Goal: Transaction & Acquisition: Purchase product/service

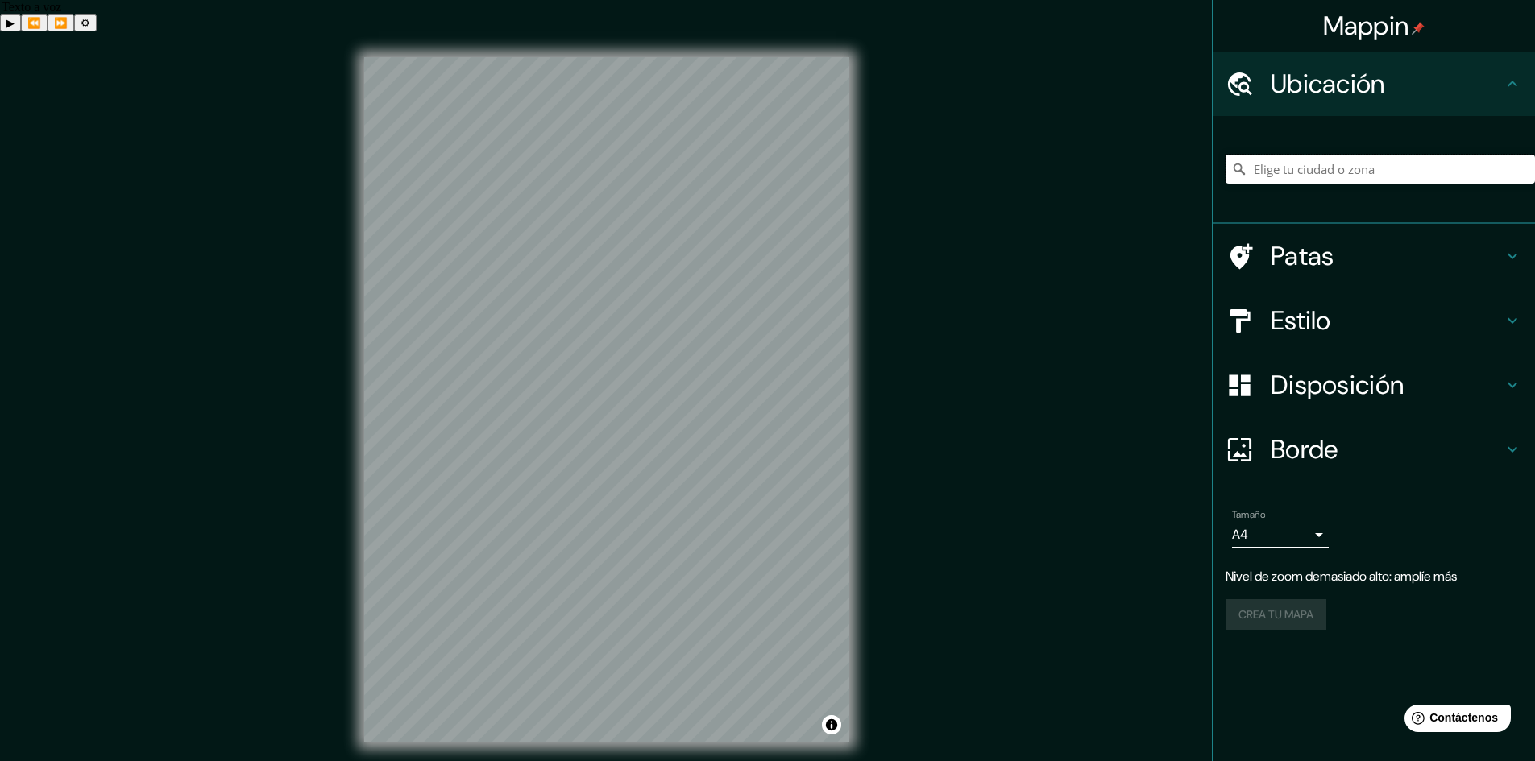
click at [1438, 164] on input "Elige tu ciudad o zona" at bounding box center [1379, 169] width 309 height 29
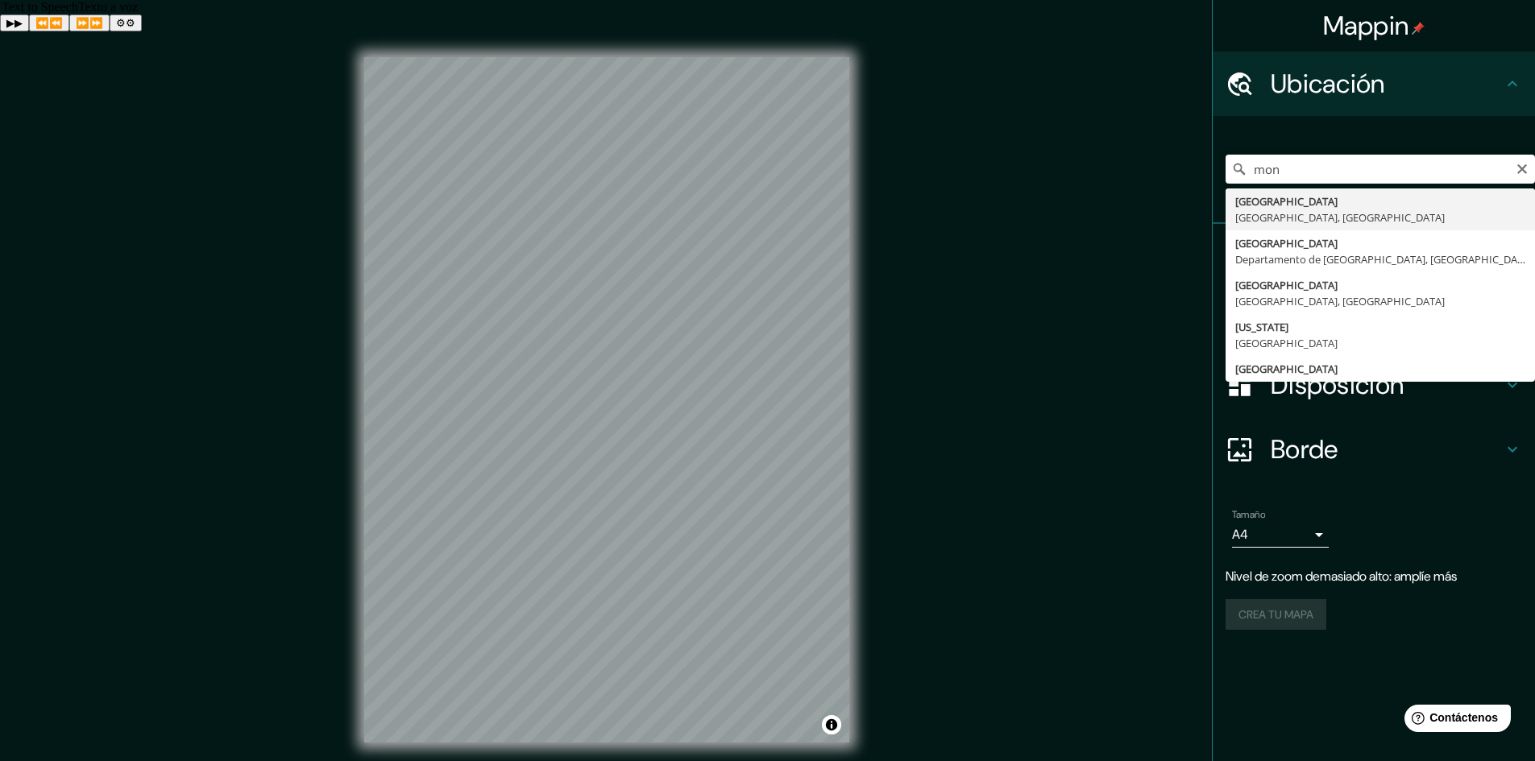
type input "[GEOGRAPHIC_DATA], [GEOGRAPHIC_DATA], [GEOGRAPHIC_DATA]"
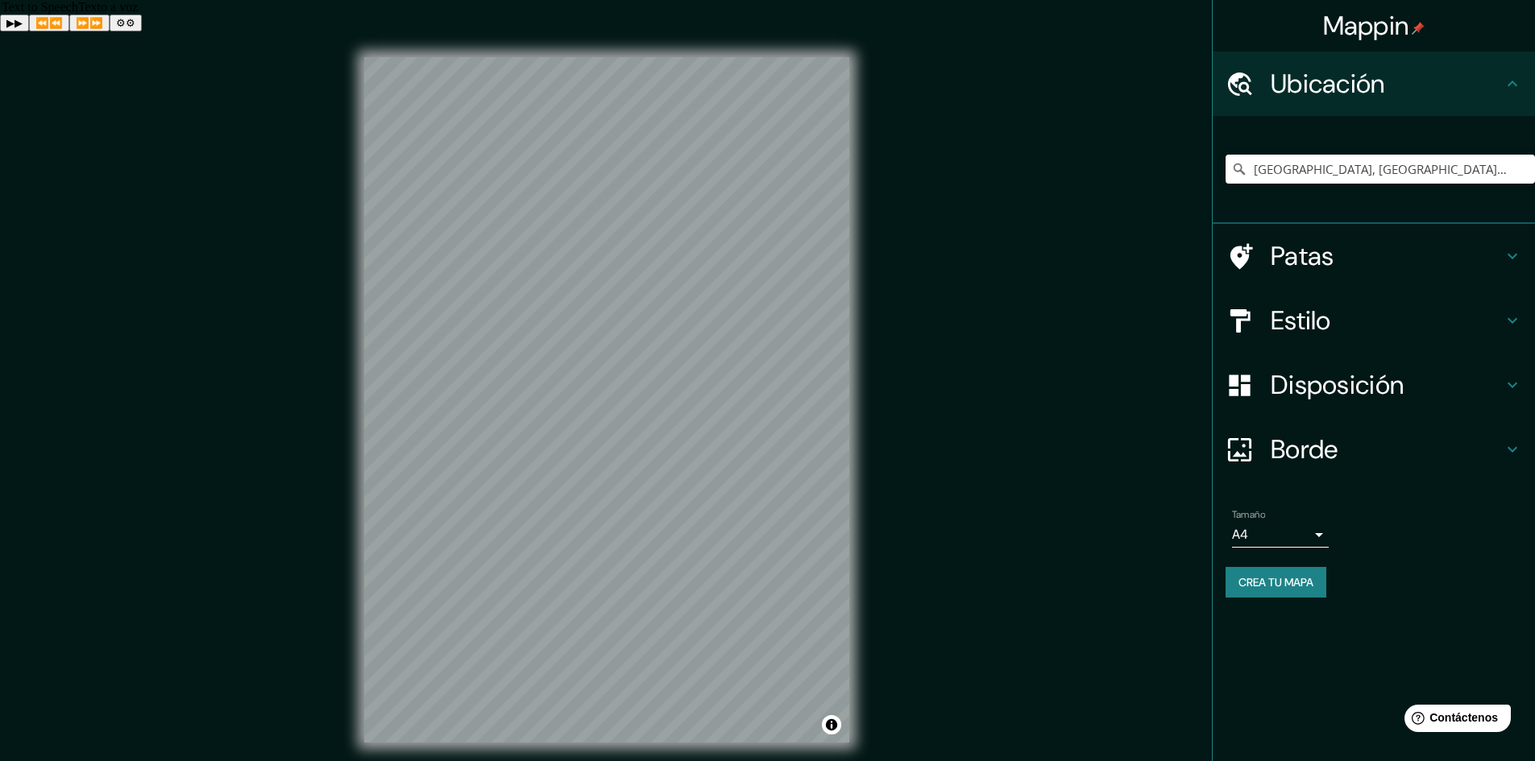
click at [1277, 561] on div "Tamaño A4 single Crea tu mapa" at bounding box center [1373, 557] width 296 height 108
click at [1280, 584] on font "Crea tu mapa" at bounding box center [1275, 582] width 75 height 15
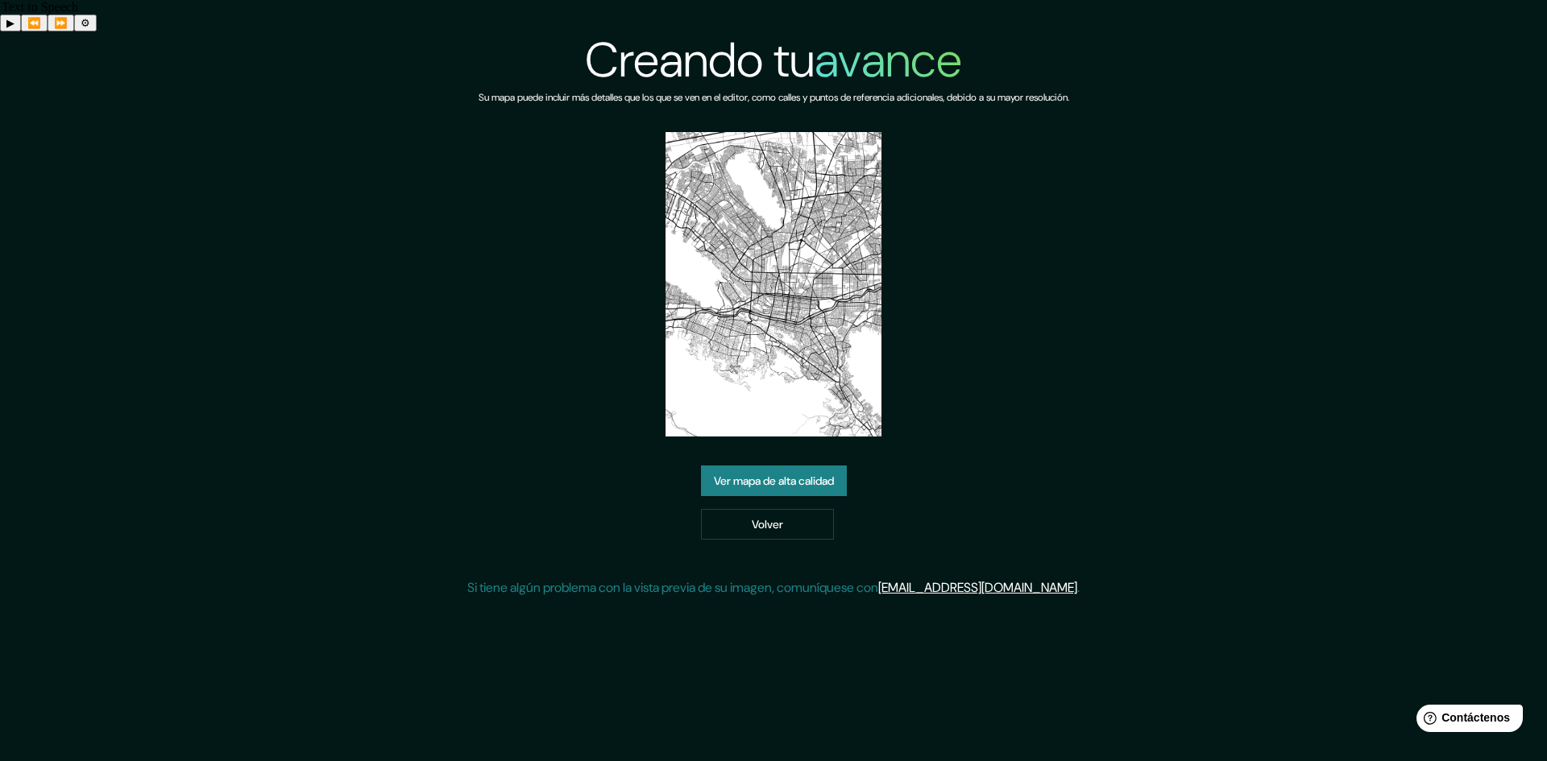
click at [789, 361] on img at bounding box center [773, 284] width 216 height 305
click at [781, 474] on font "Ver mapa de alta calidad" at bounding box center [774, 481] width 120 height 15
click at [801, 365] on img at bounding box center [773, 284] width 216 height 305
click at [803, 509] on link "Volver" at bounding box center [767, 524] width 133 height 31
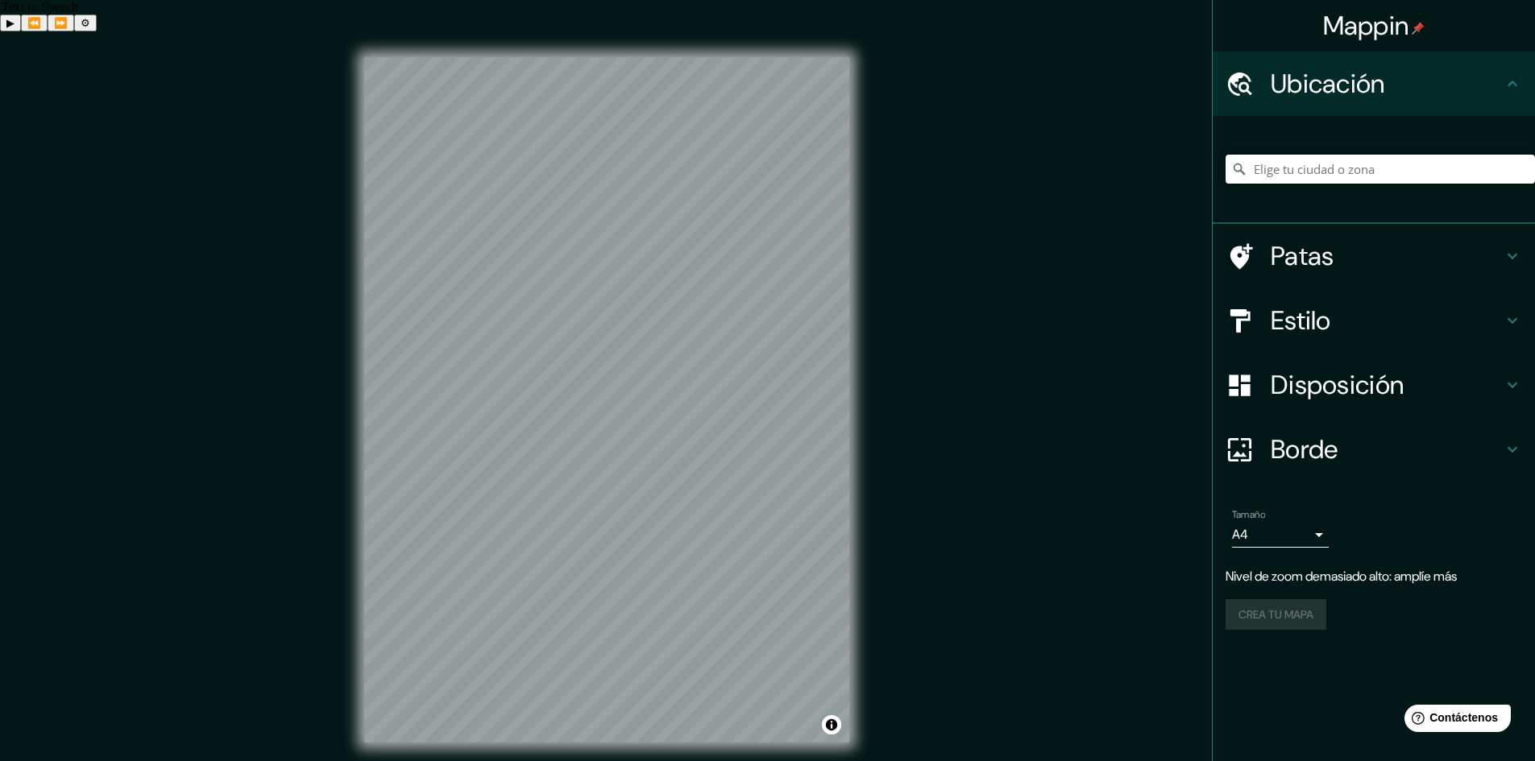
click at [1345, 173] on input "Elige tu ciudad o zona" at bounding box center [1379, 169] width 309 height 29
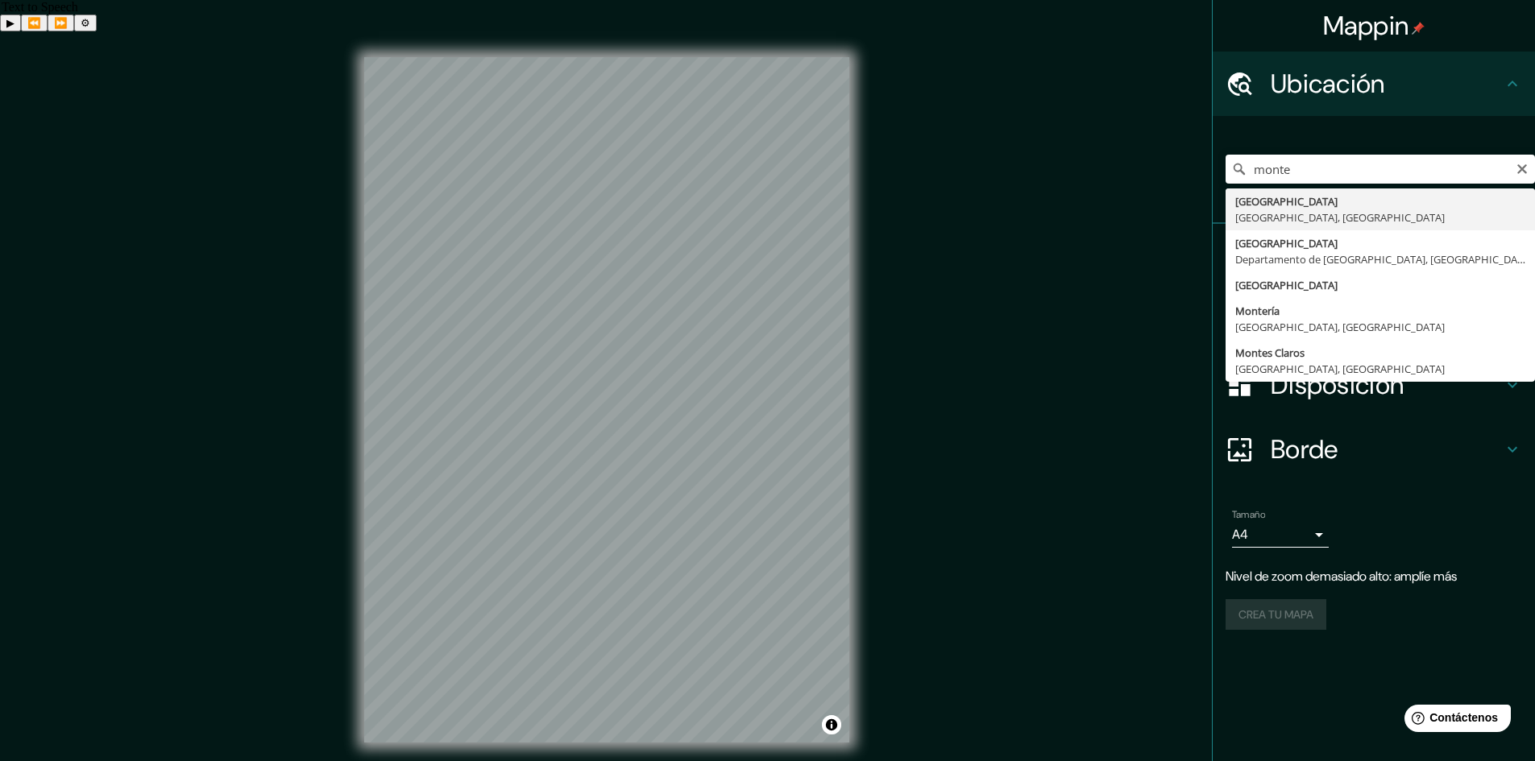
type input "[GEOGRAPHIC_DATA], [GEOGRAPHIC_DATA], [GEOGRAPHIC_DATA]"
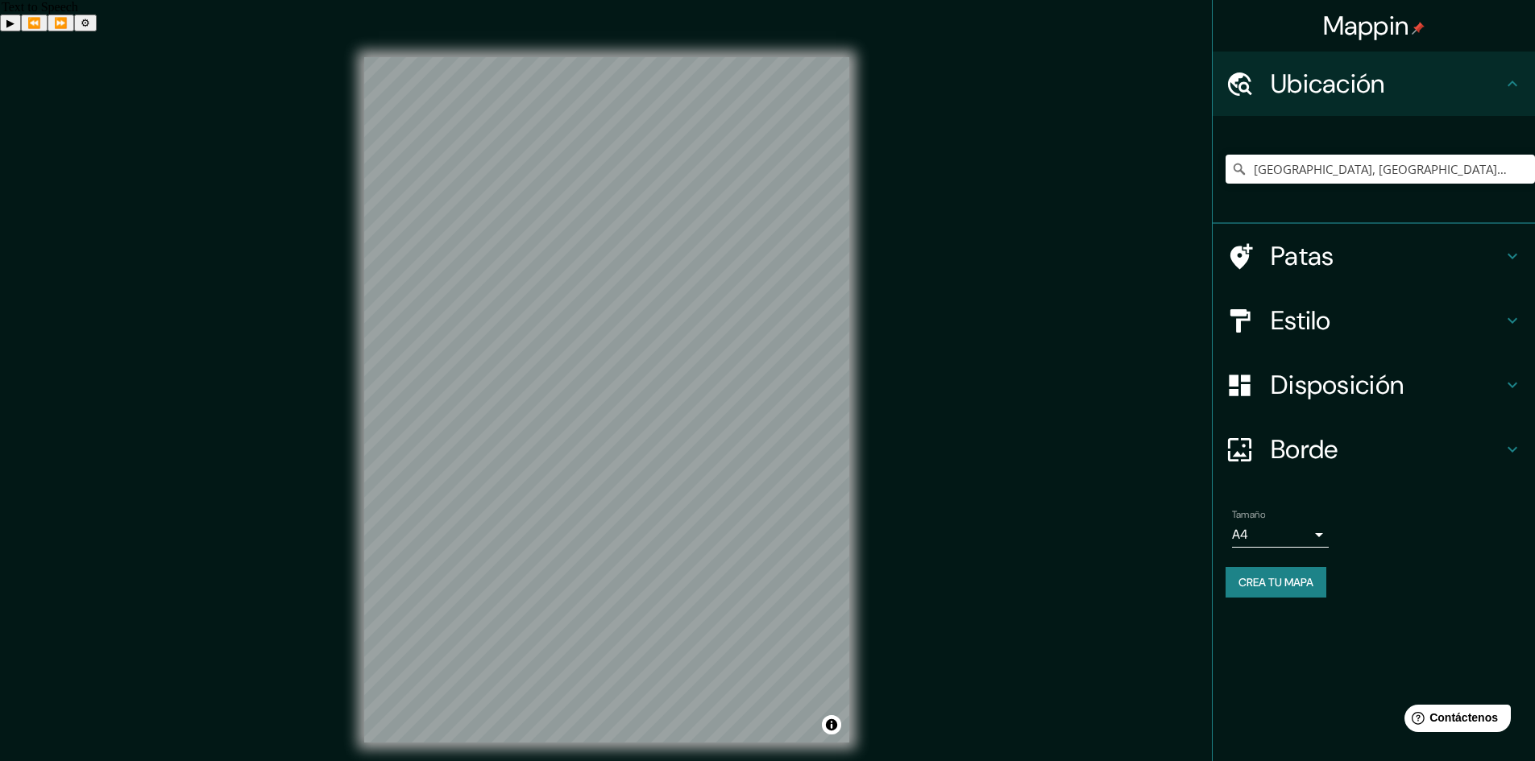
click at [1377, 340] on div "Estilo" at bounding box center [1373, 320] width 322 height 64
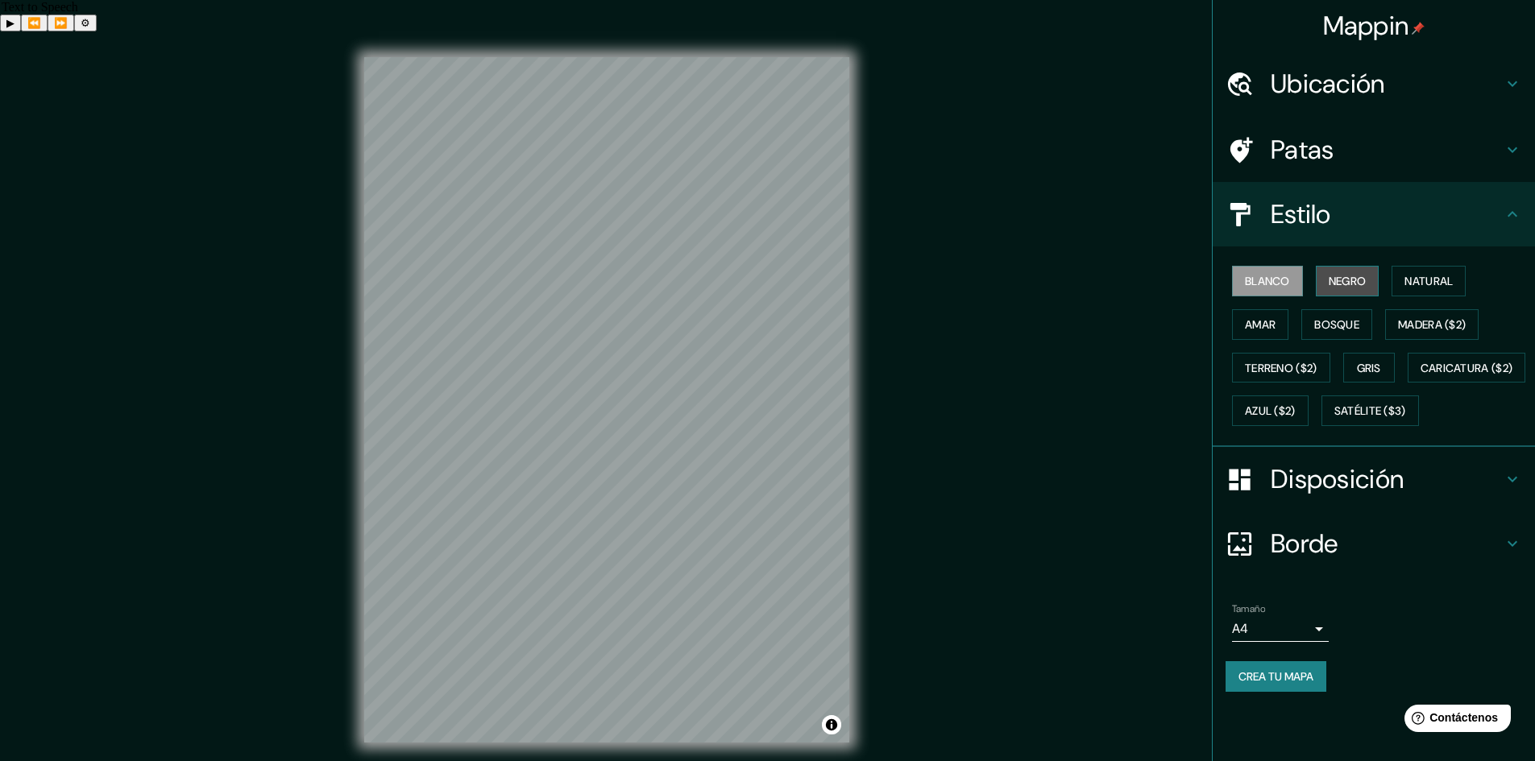
click at [1361, 286] on font "Negro" at bounding box center [1347, 281] width 38 height 15
click at [1274, 271] on font "Blanco" at bounding box center [1267, 281] width 45 height 21
click at [1412, 292] on button "Natural" at bounding box center [1428, 281] width 74 height 31
click at [1255, 356] on button "Terreno ($2)" at bounding box center [1281, 368] width 98 height 31
click at [1391, 371] on button "Gris" at bounding box center [1369, 368] width 52 height 31
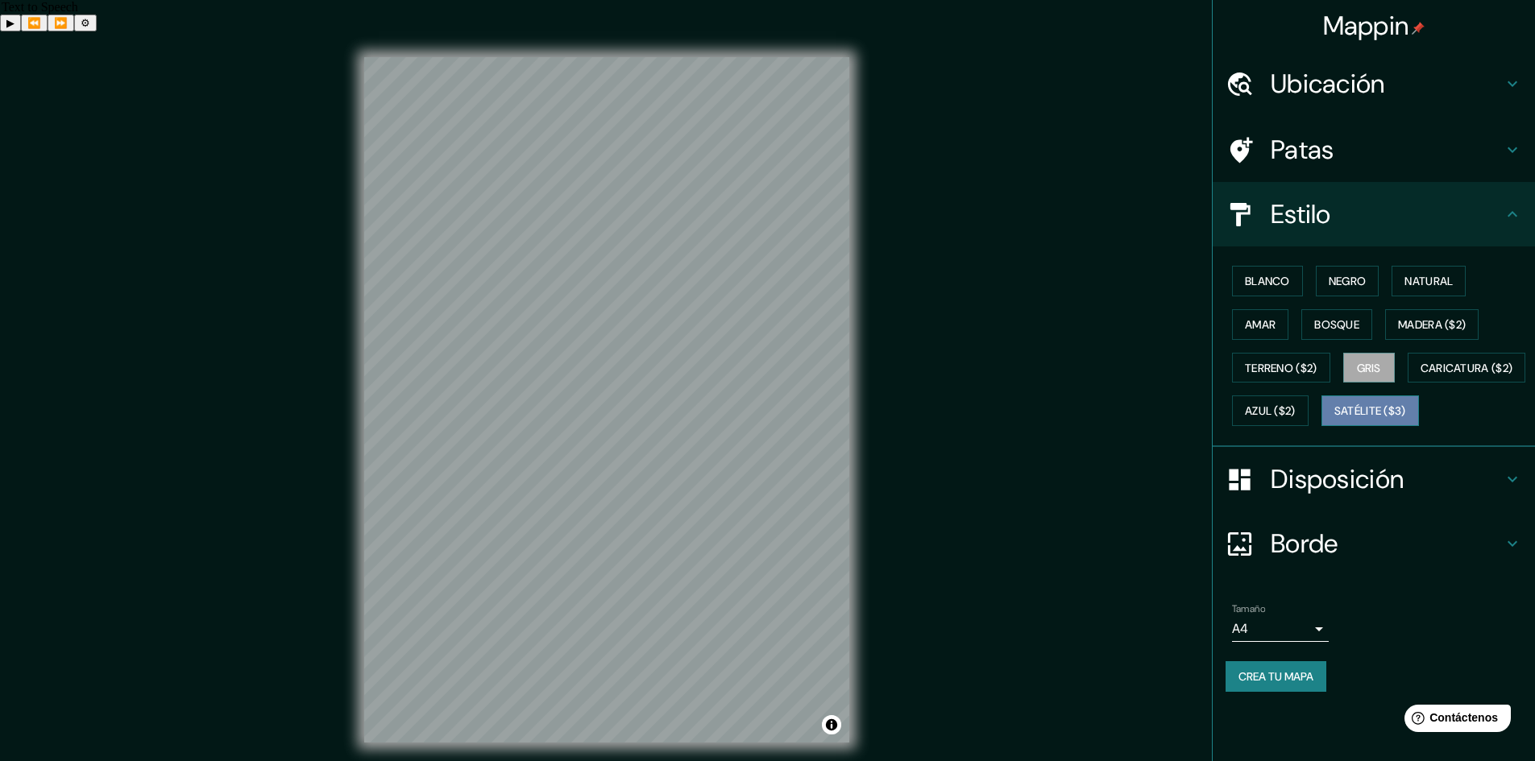
click at [1334, 421] on font "Satélite ($3)" at bounding box center [1370, 410] width 72 height 21
click at [1275, 288] on font "Blanco" at bounding box center [1267, 281] width 45 height 15
click at [1329, 496] on font "Disposición" at bounding box center [1336, 479] width 133 height 34
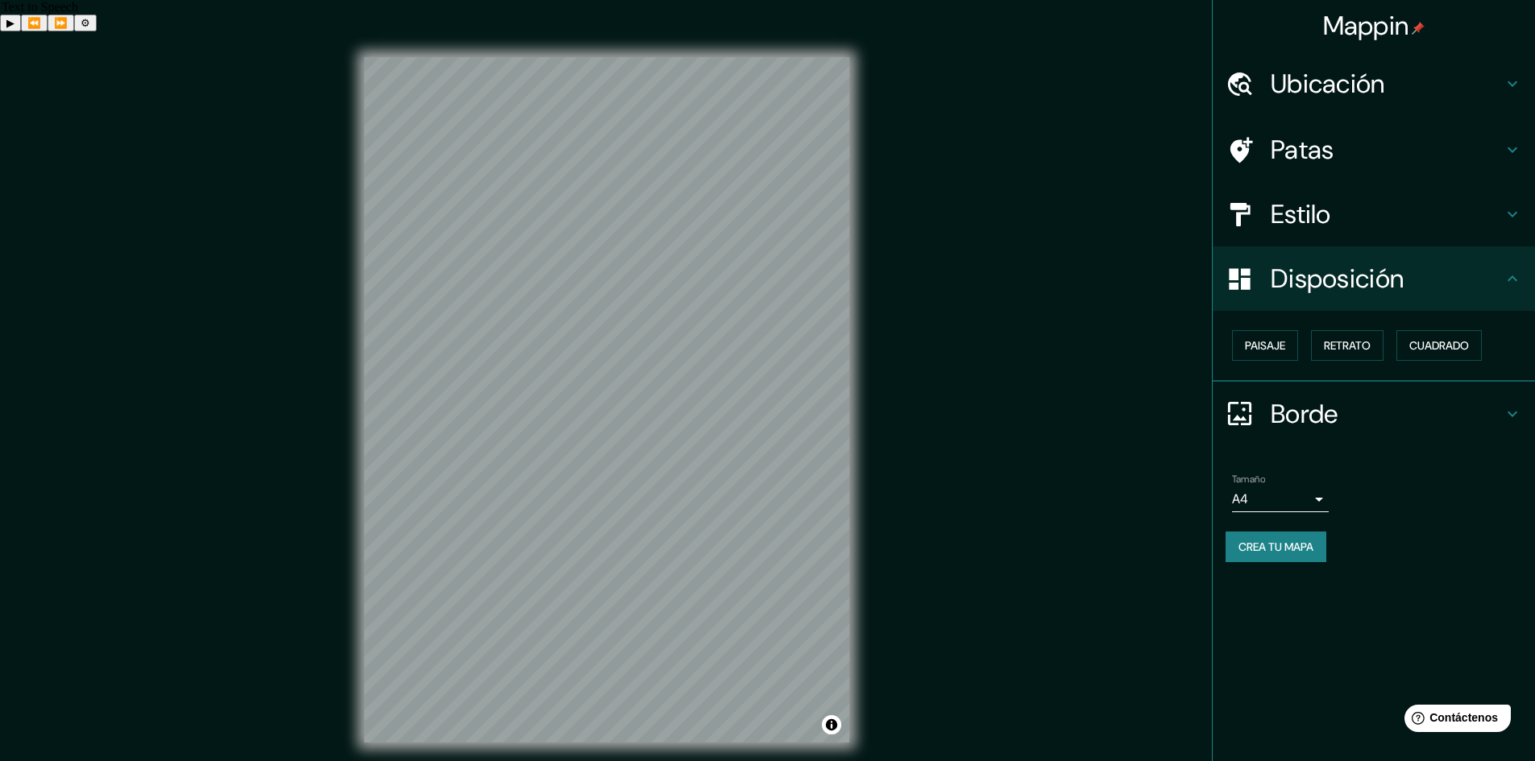
click at [1381, 285] on font "Disposición" at bounding box center [1336, 279] width 133 height 34
click at [1258, 346] on font "Paisaje" at bounding box center [1265, 345] width 40 height 15
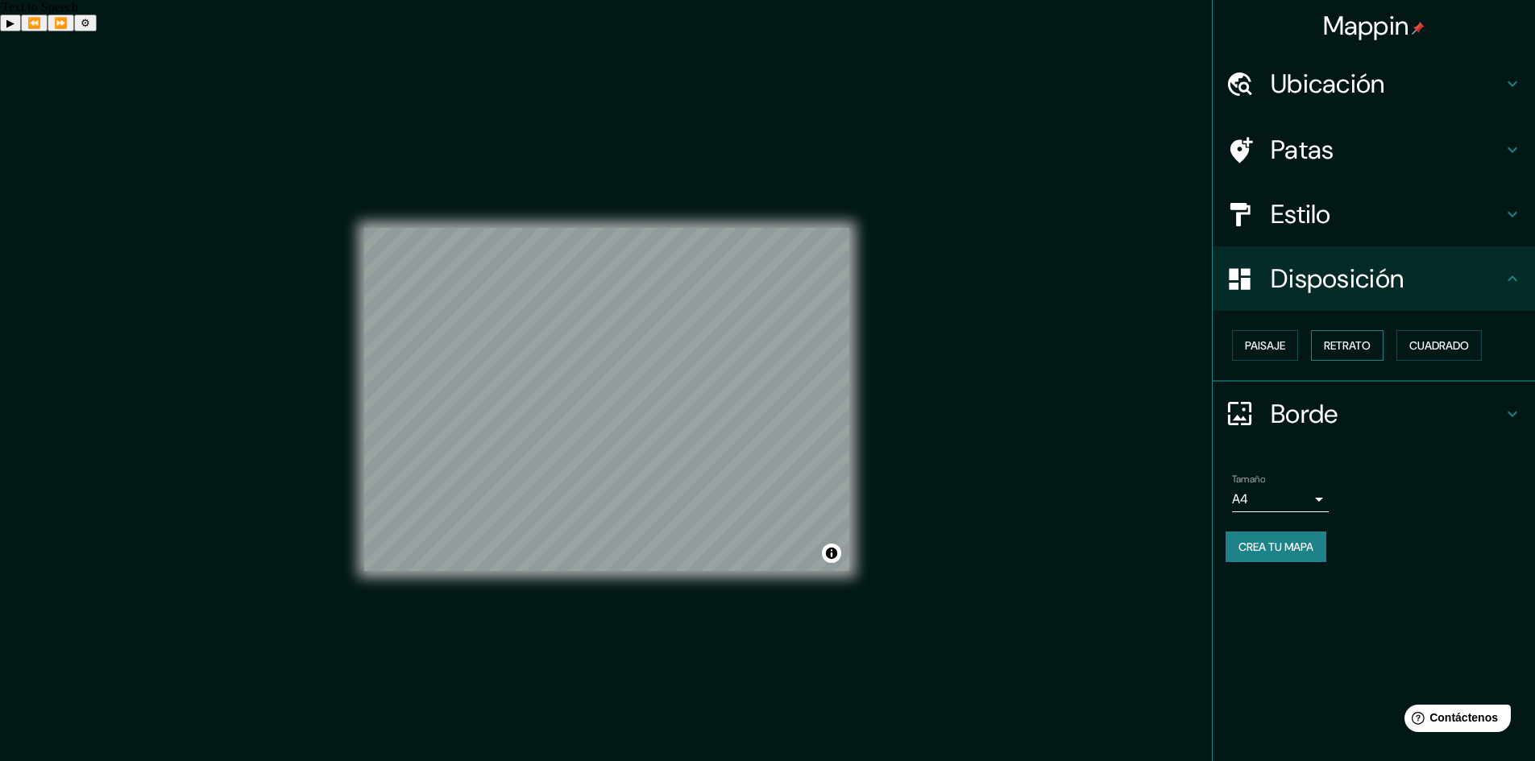
click at [1383, 338] on button "Retrato" at bounding box center [1347, 345] width 73 height 31
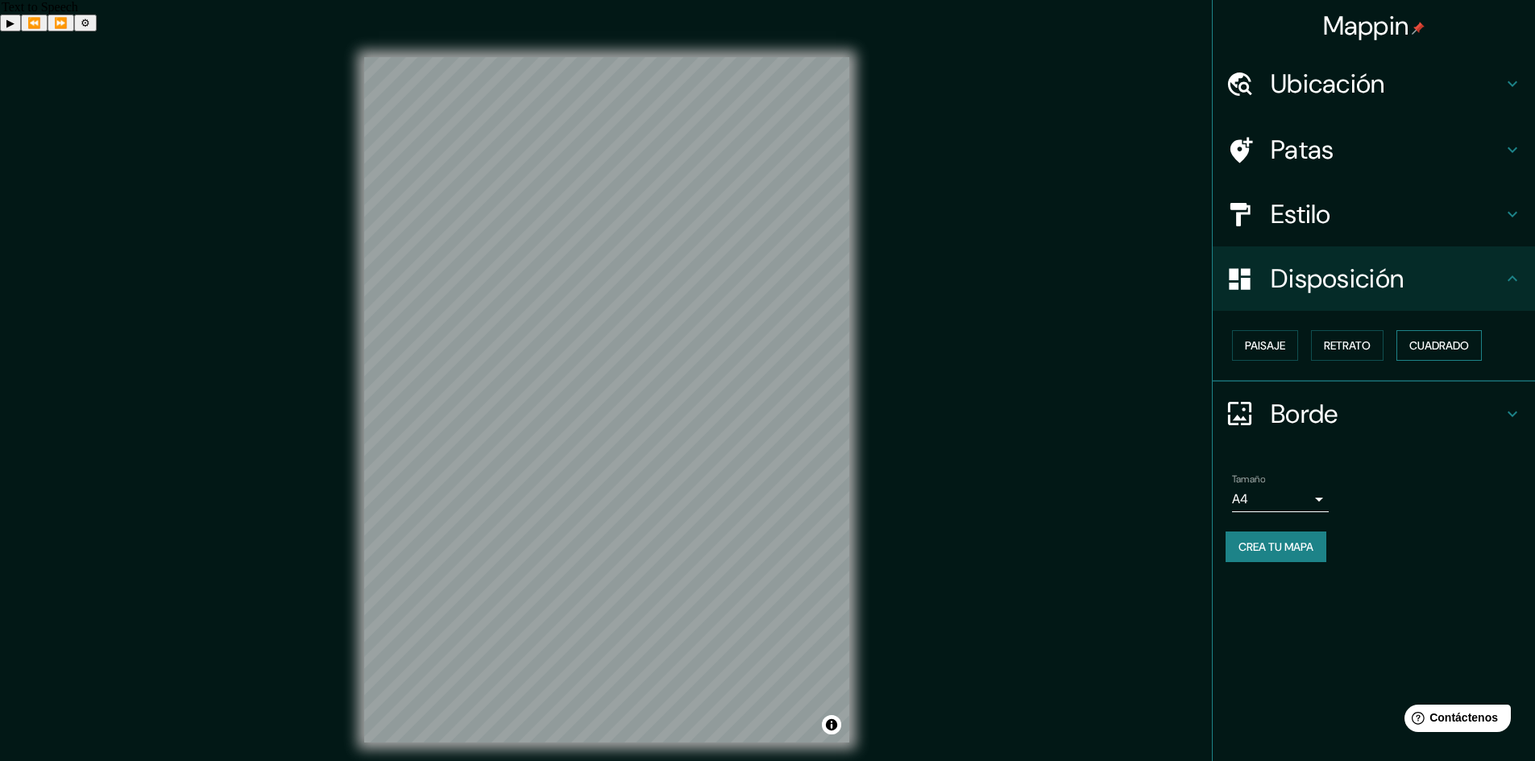
click at [1481, 346] on button "Cuadrado" at bounding box center [1438, 345] width 85 height 31
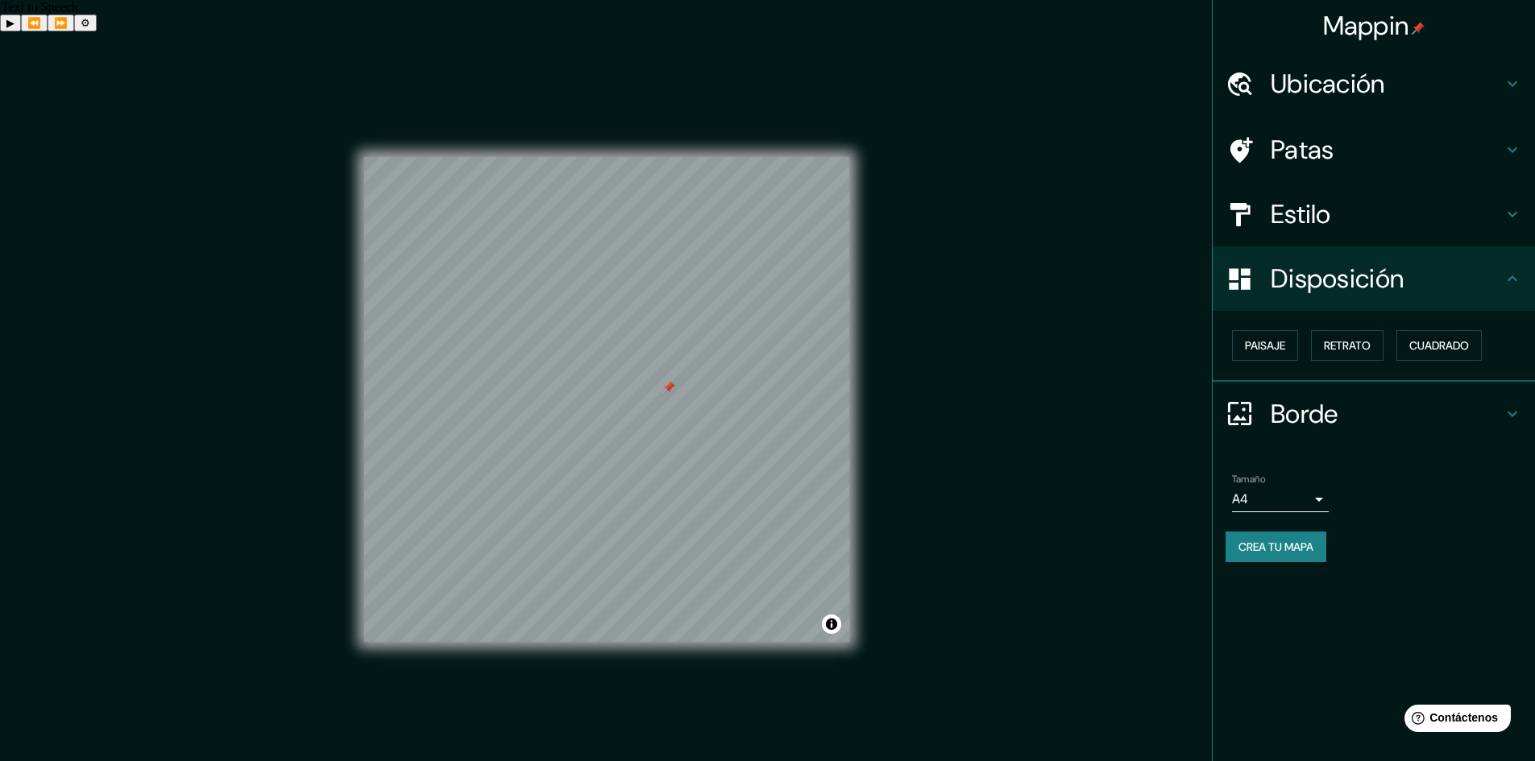
drag, startPoint x: 663, startPoint y: 342, endPoint x: 663, endPoint y: 354, distance: 12.9
click at [663, 381] on div at bounding box center [668, 387] width 13 height 13
click at [1258, 346] on font "Paisaje" at bounding box center [1265, 345] width 40 height 15
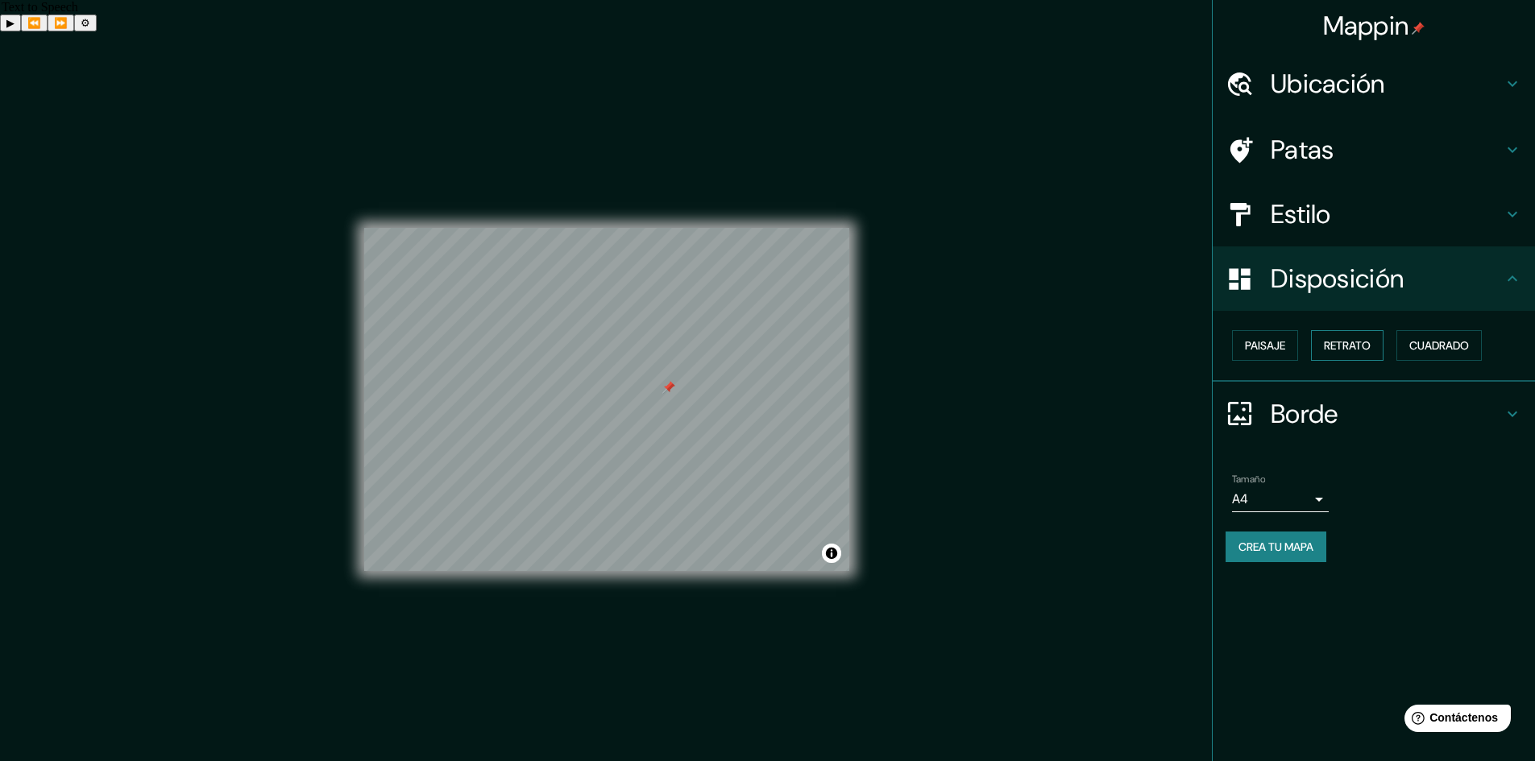
click at [1328, 340] on font "Retrato" at bounding box center [1347, 345] width 47 height 15
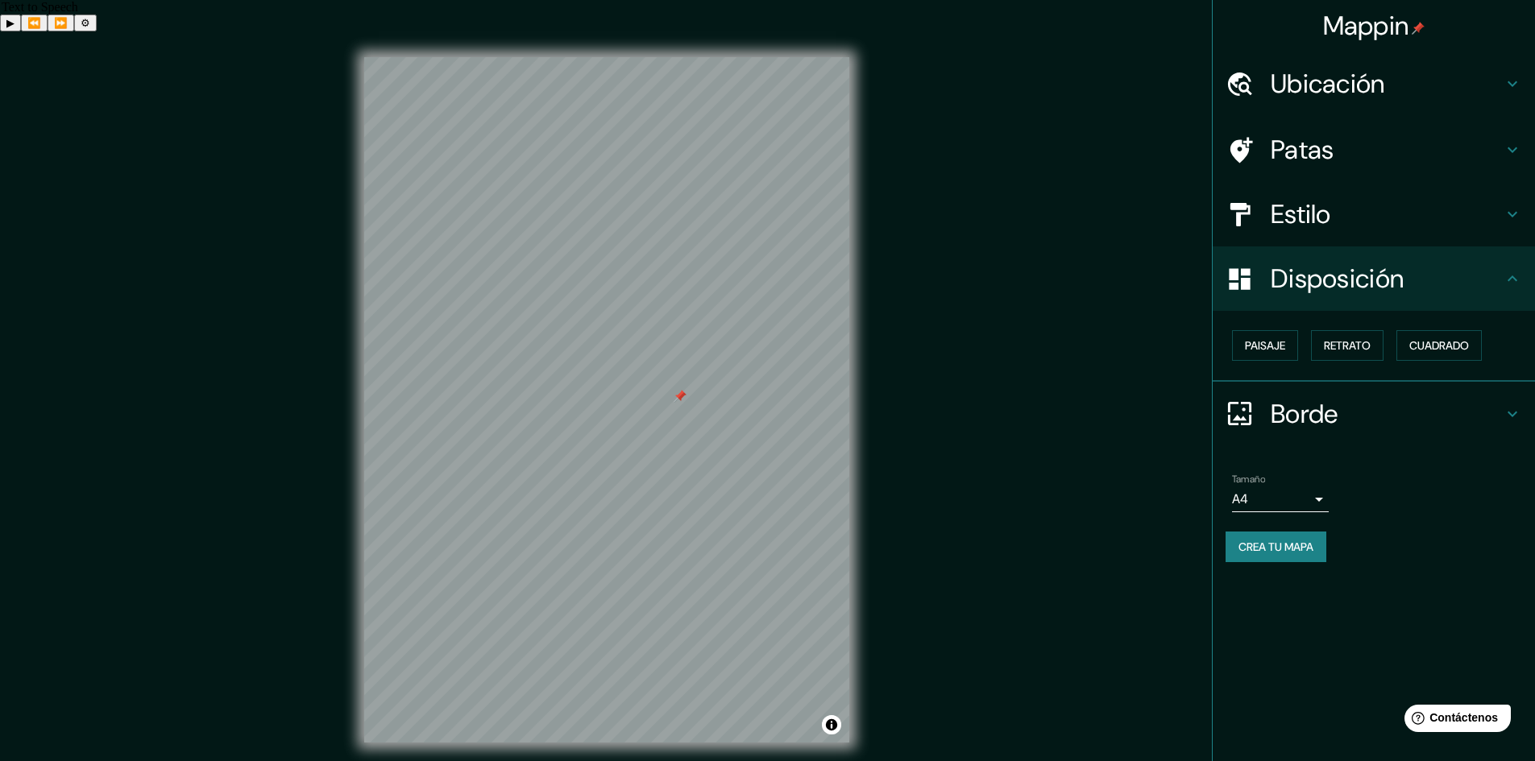
click at [1336, 209] on h4 "Estilo" at bounding box center [1386, 214] width 232 height 32
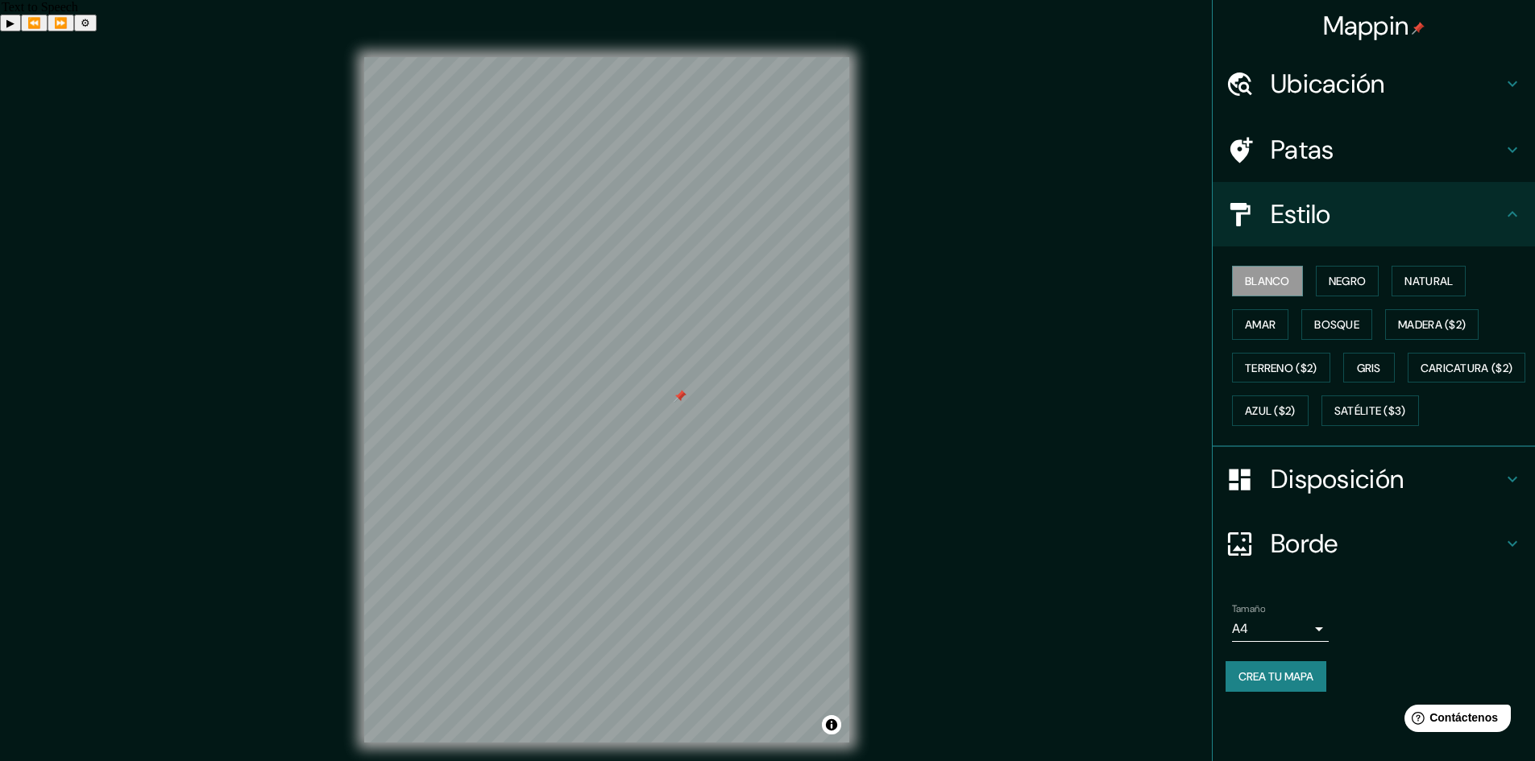
click at [1334, 143] on h4 "Patas" at bounding box center [1386, 150] width 232 height 32
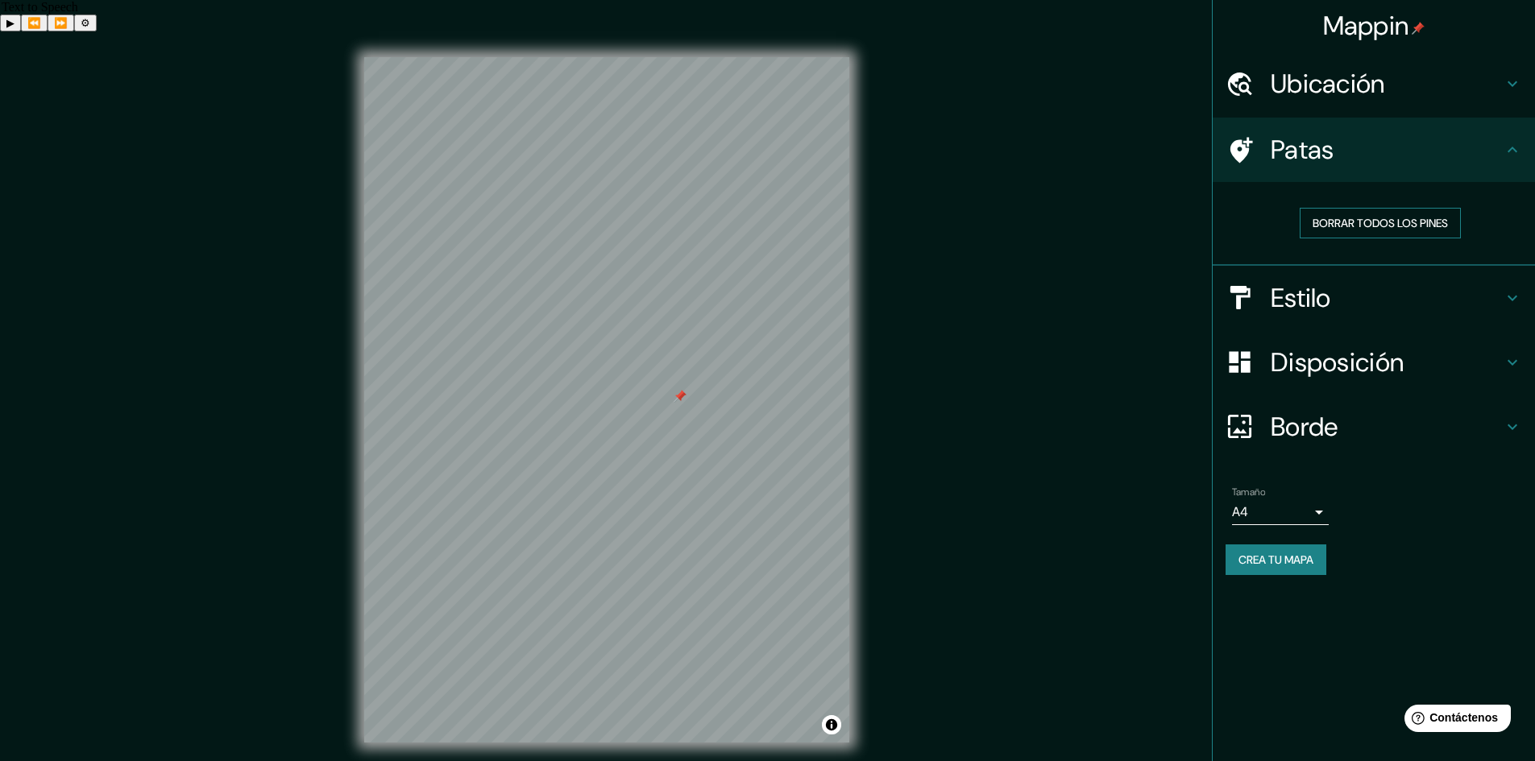
click at [1335, 226] on font "Borrar todos los pines" at bounding box center [1379, 223] width 135 height 15
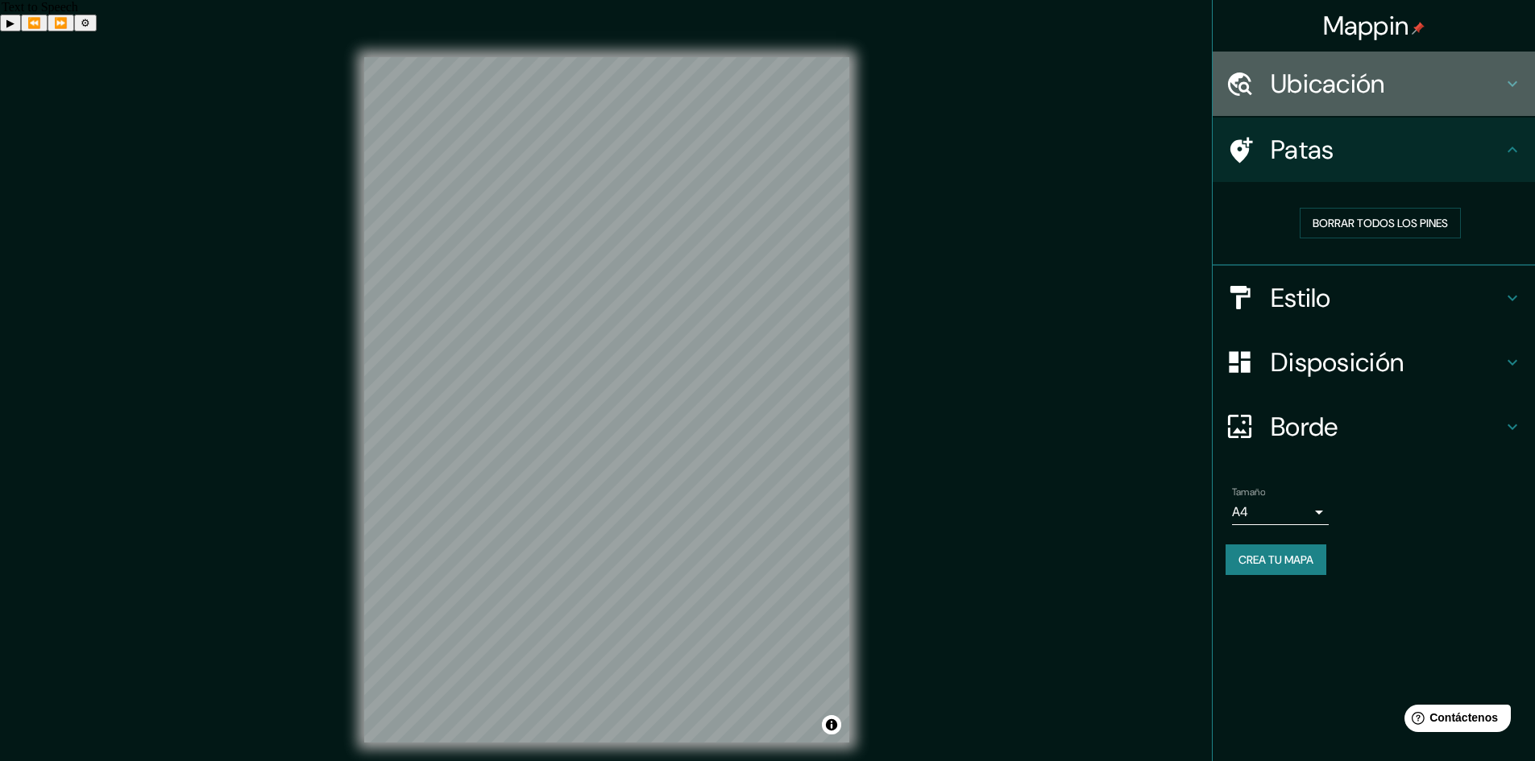
click at [1361, 91] on font "Ubicación" at bounding box center [1327, 84] width 114 height 34
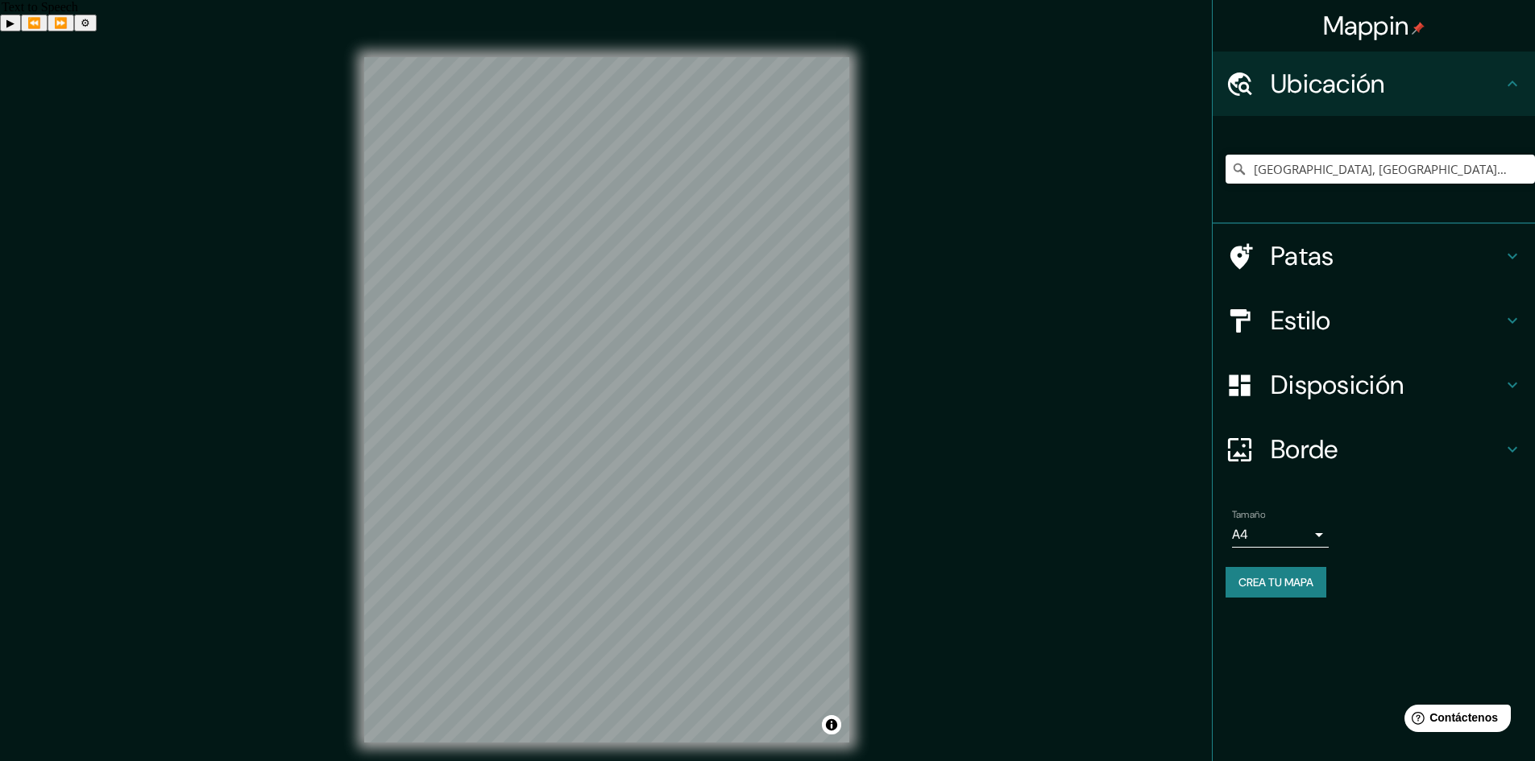
click at [1361, 91] on font "Ubicación" at bounding box center [1327, 84] width 114 height 34
click at [1292, 579] on font "Crea tu mapa" at bounding box center [1275, 582] width 75 height 15
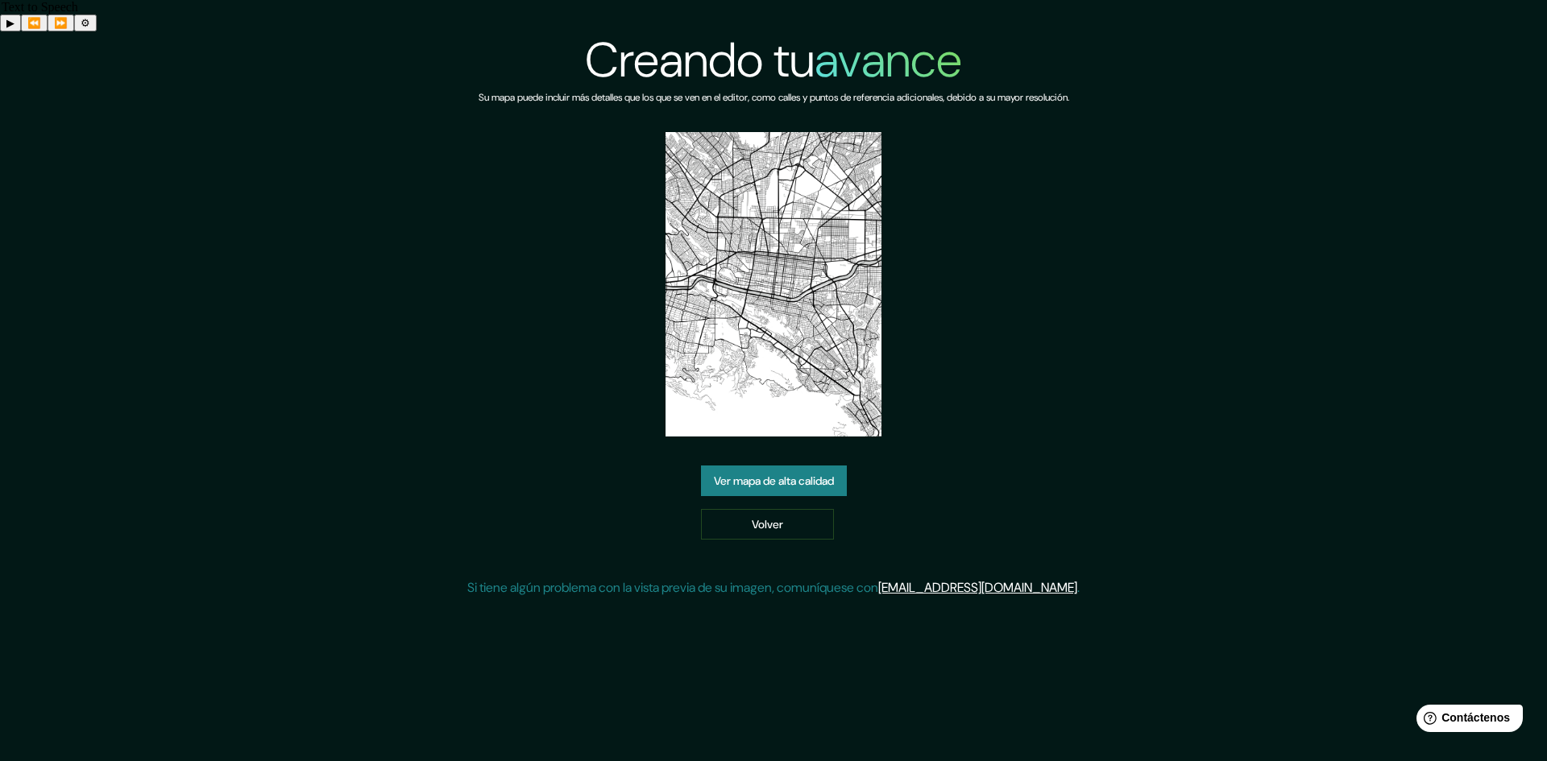
click at [835, 205] on img at bounding box center [773, 284] width 216 height 305
click at [789, 326] on img at bounding box center [773, 284] width 216 height 305
click at [786, 326] on img at bounding box center [773, 284] width 216 height 305
click at [758, 470] on font "Ver mapa de alta calidad" at bounding box center [774, 480] width 120 height 21
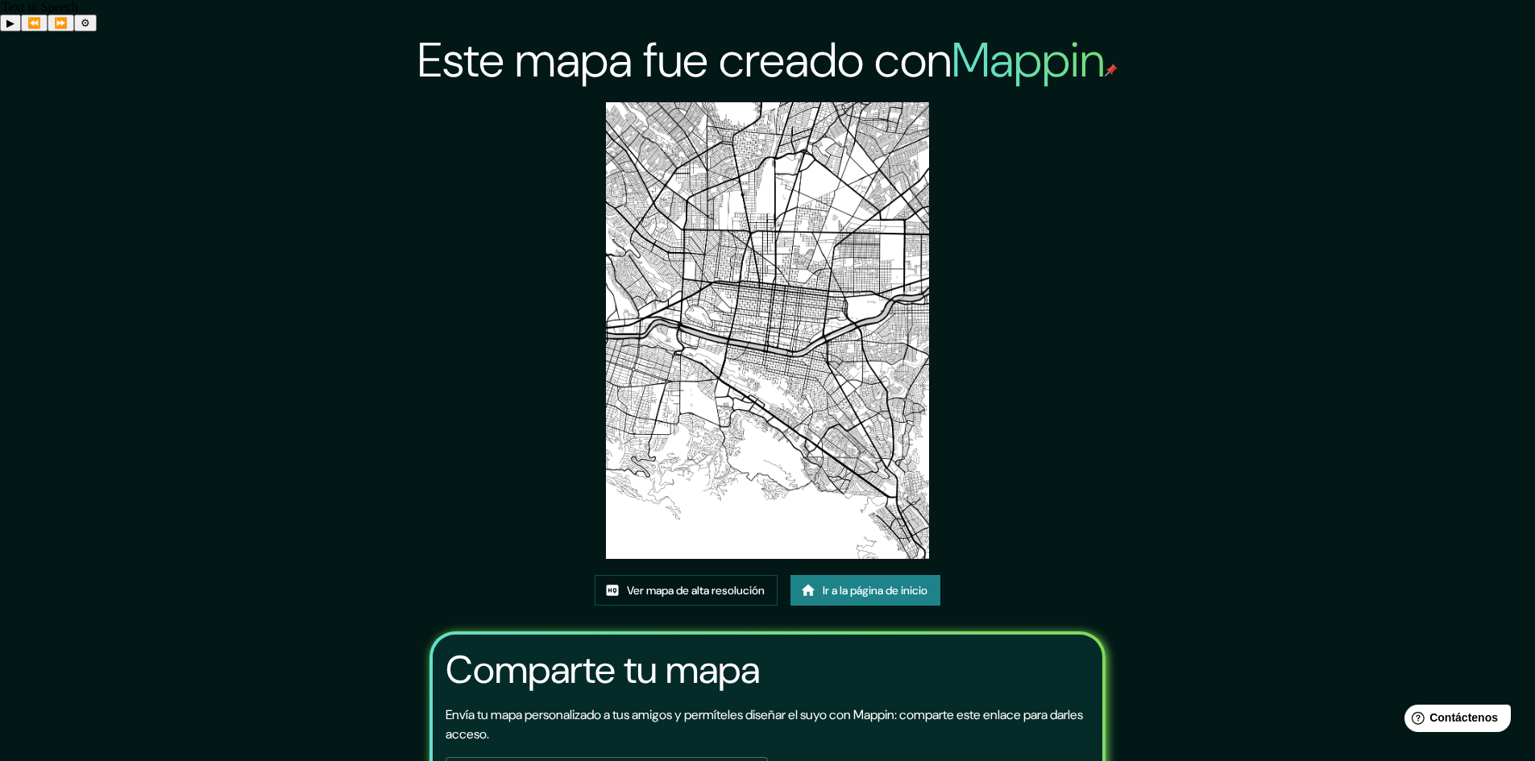
scroll to position [100, 0]
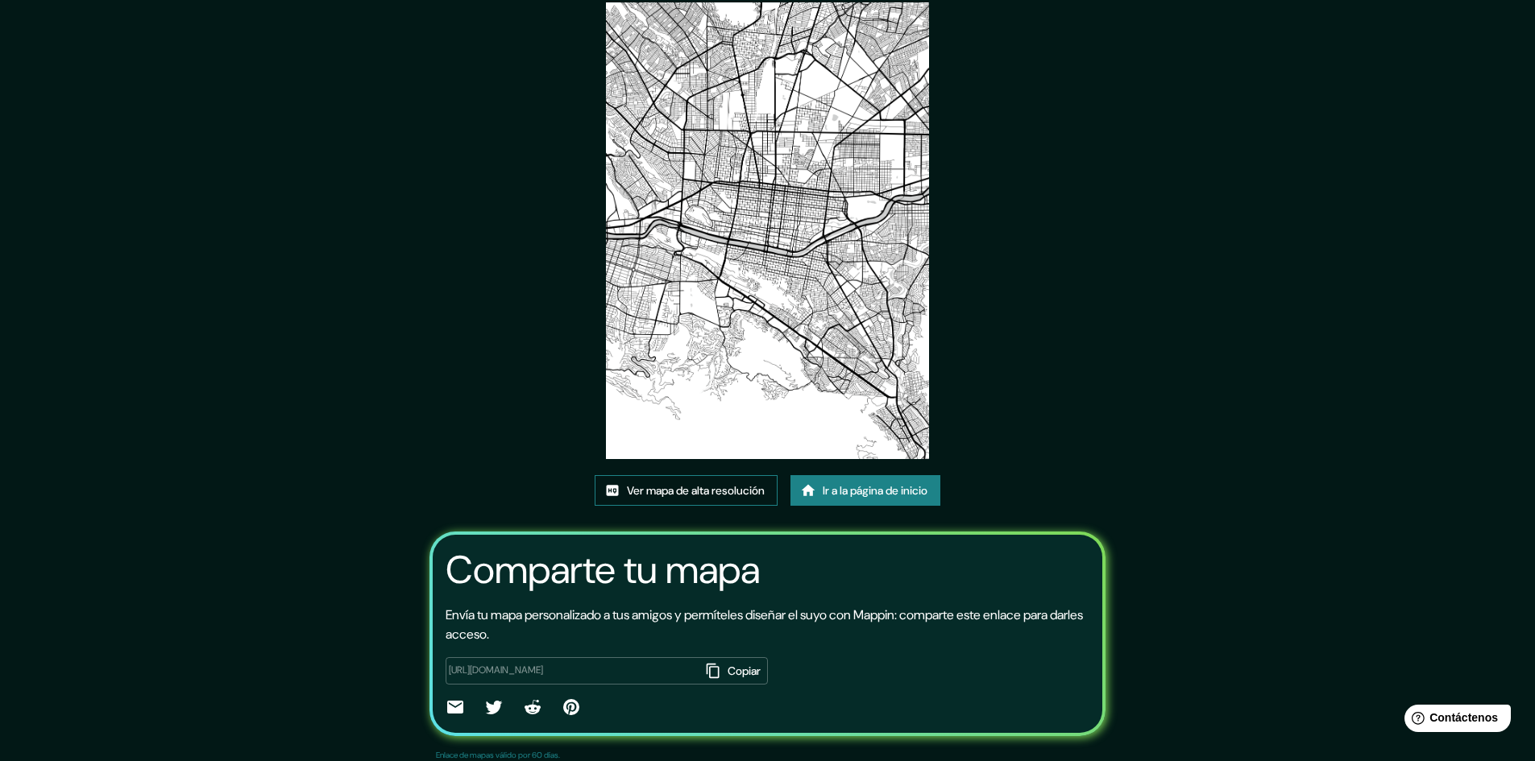
click at [690, 483] on font "Ver mapa de alta resolución" at bounding box center [696, 490] width 138 height 15
